Goal: Information Seeking & Learning: Learn about a topic

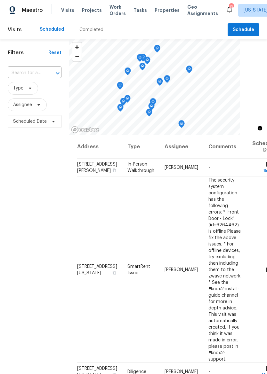
scroll to position [274, 0]
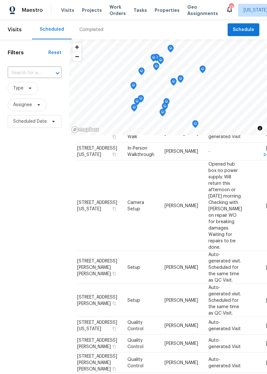
click at [162, 8] on span "Properties" at bounding box center [167, 10] width 25 height 6
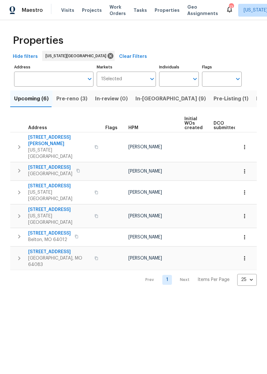
click at [146, 101] on span "In-[GEOGRAPHIC_DATA] (9)" at bounding box center [170, 98] width 70 height 9
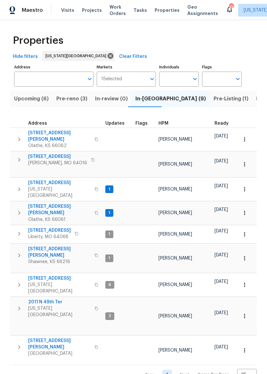
click at [41, 204] on span "[STREET_ADDRESS][PERSON_NAME]" at bounding box center [59, 210] width 62 height 13
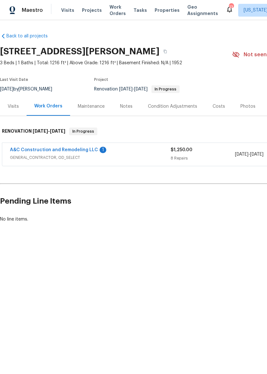
click at [89, 151] on link "A&C Construction and Remodeling LLC" at bounding box center [54, 150] width 88 height 4
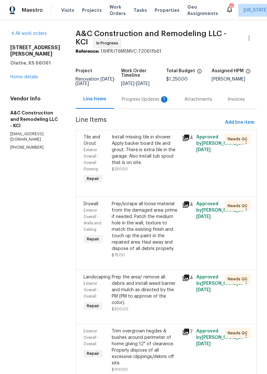
click at [151, 103] on div "Progress Updates 1" at bounding box center [145, 99] width 47 height 6
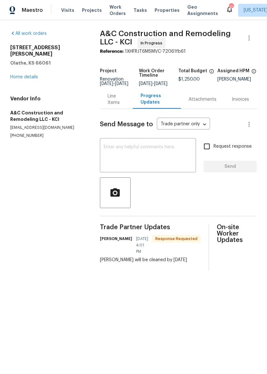
click at [117, 100] on div "Line Items" at bounding box center [117, 99] width 18 height 13
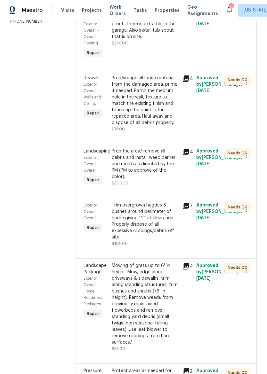
scroll to position [126, 0]
click at [160, 180] on div "Prep the area/ remove all debris and install weed barrier and mulch as directed…" at bounding box center [145, 164] width 67 height 32
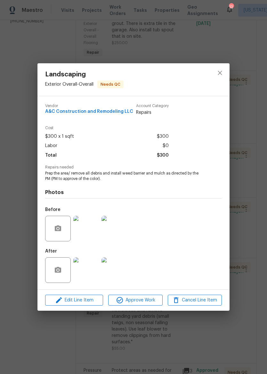
click at [90, 269] on img at bounding box center [86, 271] width 26 height 26
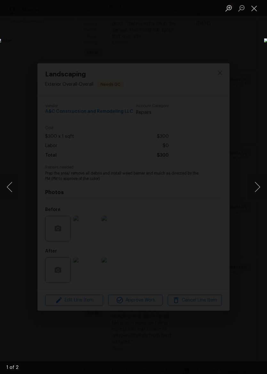
click at [259, 188] on button "Next image" at bounding box center [257, 187] width 19 height 26
click at [256, 4] on button "Close lightbox" at bounding box center [254, 8] width 13 height 11
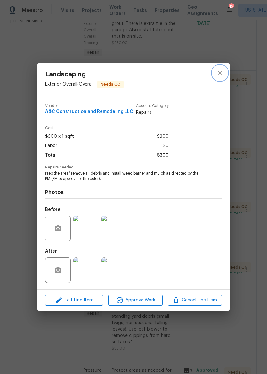
click at [221, 76] on icon "close" at bounding box center [220, 73] width 8 height 8
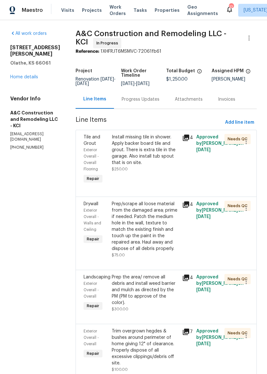
scroll to position [0, 0]
click at [160, 8] on span "Properties" at bounding box center [167, 10] width 25 height 6
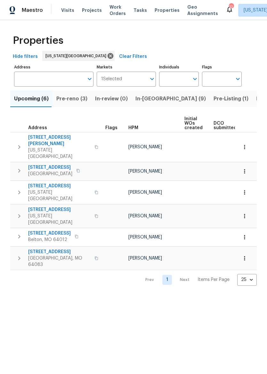
click at [150, 101] on span "In-[GEOGRAPHIC_DATA] (9)" at bounding box center [170, 98] width 70 height 9
